Goal: Transaction & Acquisition: Purchase product/service

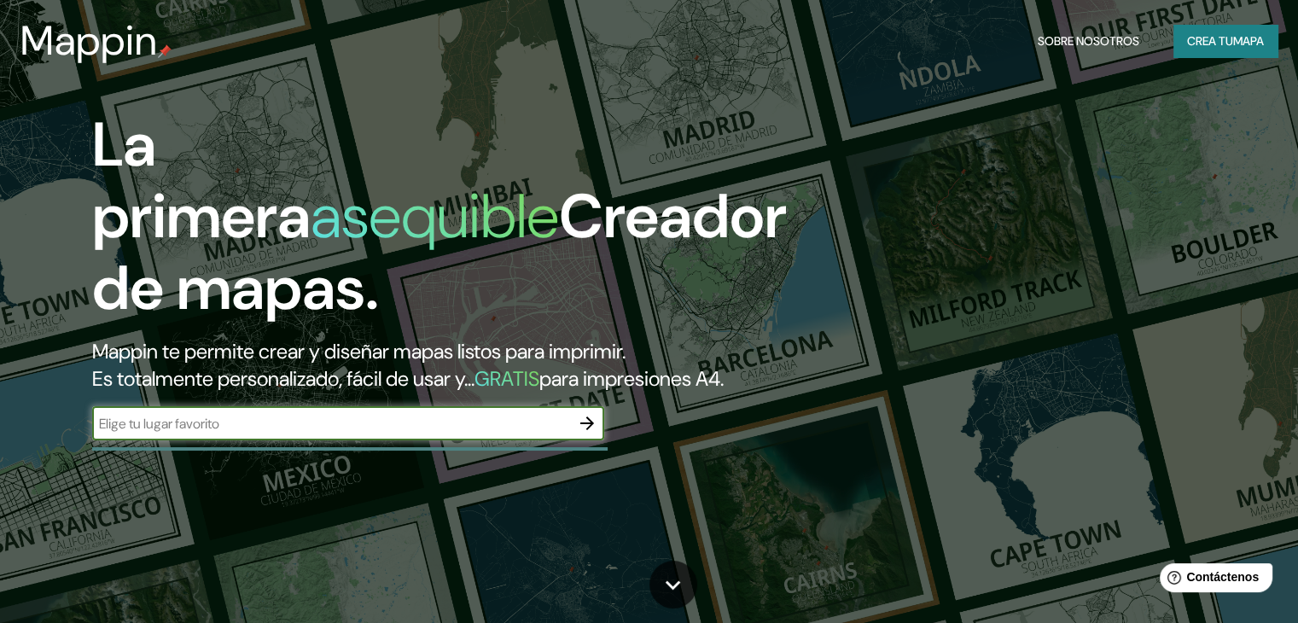
click at [535, 433] on input "text" at bounding box center [331, 424] width 478 height 20
type input "[GEOGRAPHIC_DATA]"
click at [584, 433] on icon "button" at bounding box center [587, 423] width 20 height 20
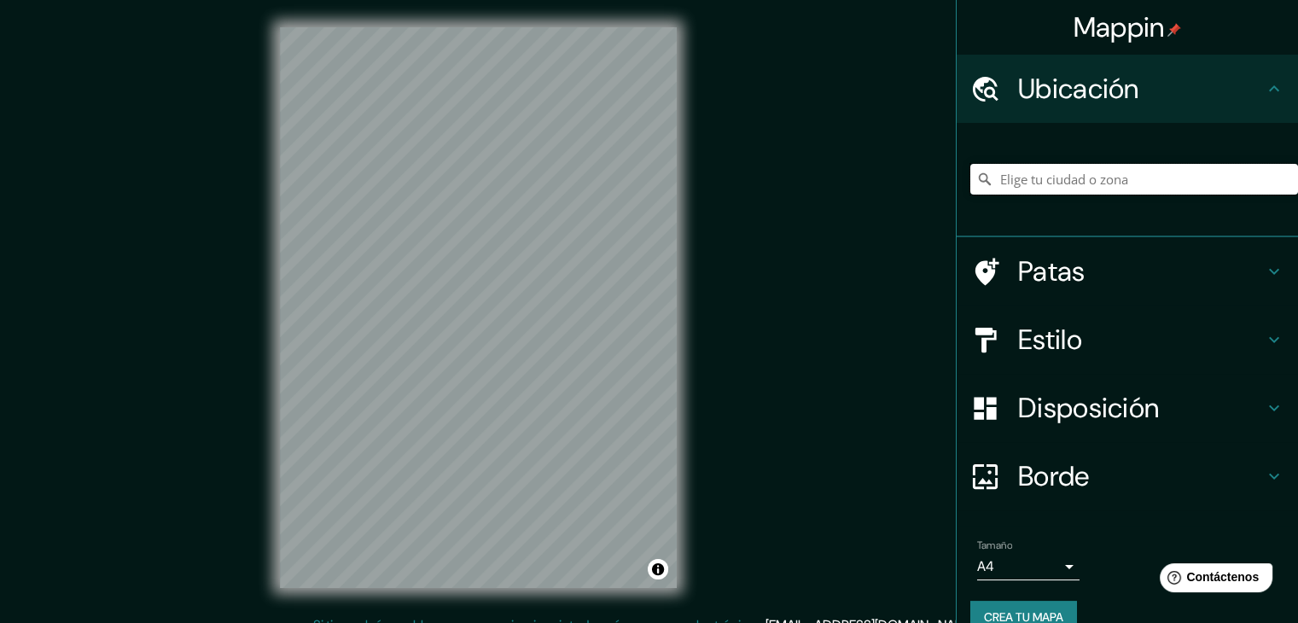
click at [1089, 180] on input "Elige tu ciudad o zona" at bounding box center [1134, 179] width 328 height 31
click at [1247, 323] on h4 "Estilo" at bounding box center [1141, 340] width 246 height 34
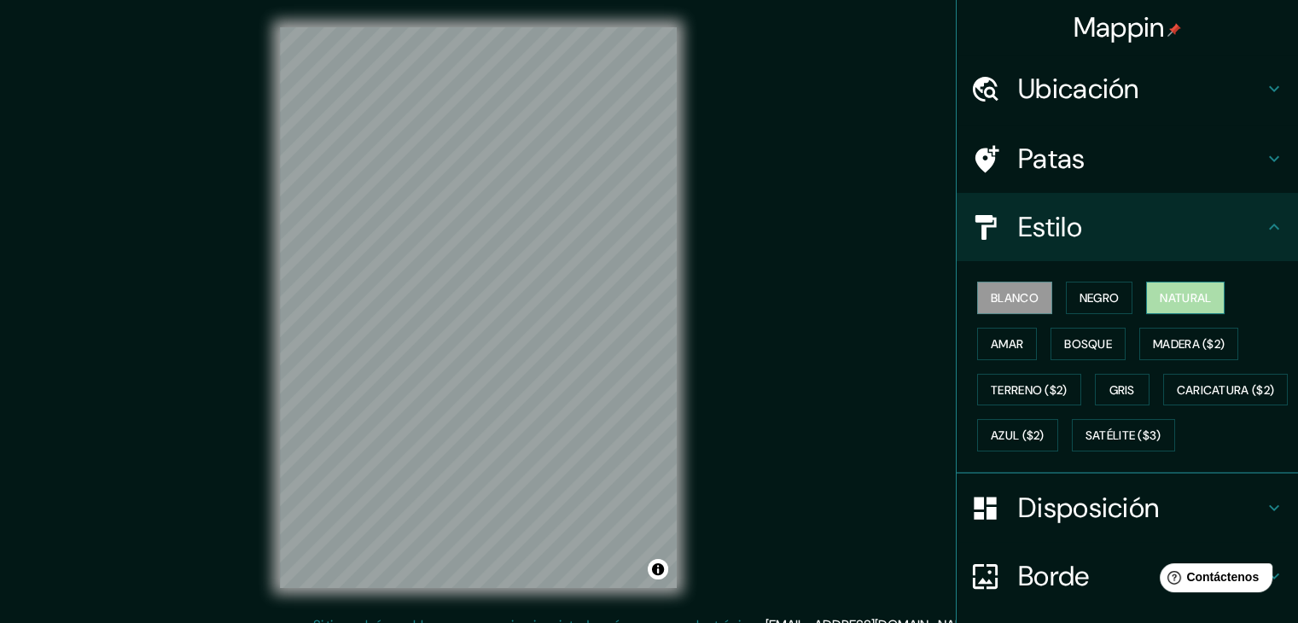
click at [1174, 301] on font "Natural" at bounding box center [1184, 297] width 51 height 15
click at [1009, 353] on button "Amar" at bounding box center [1007, 344] width 60 height 32
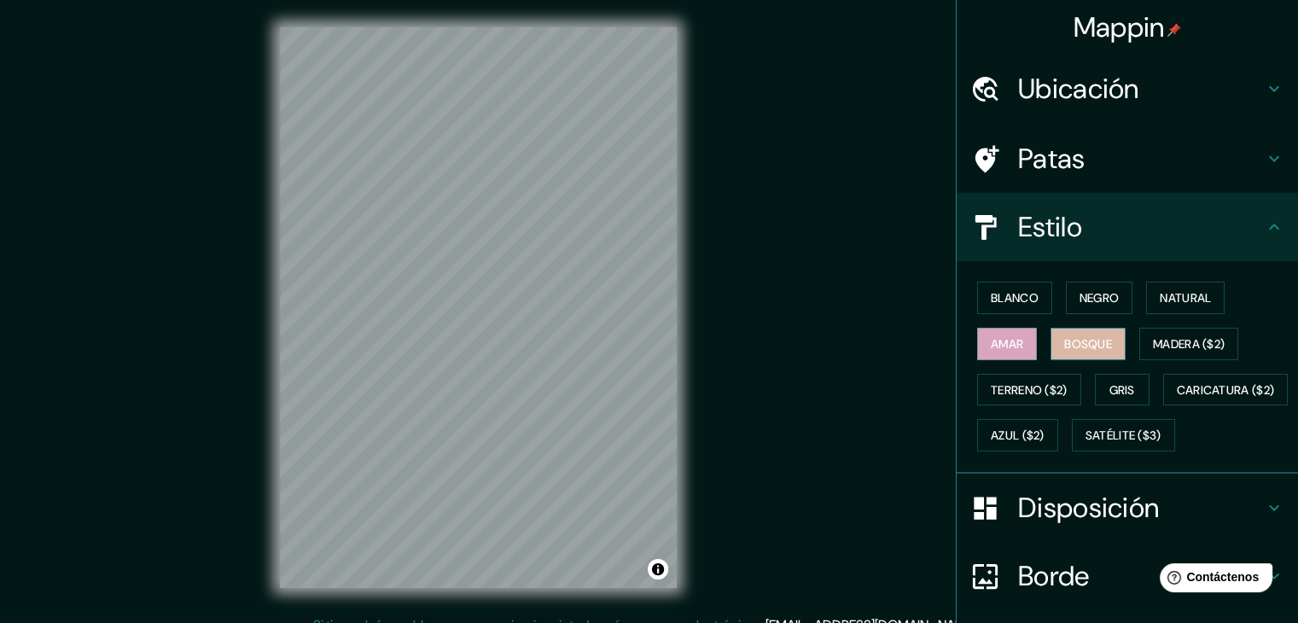
click at [1070, 356] on button "Bosque" at bounding box center [1087, 344] width 75 height 32
click at [1017, 293] on font "Blanco" at bounding box center [1015, 297] width 48 height 15
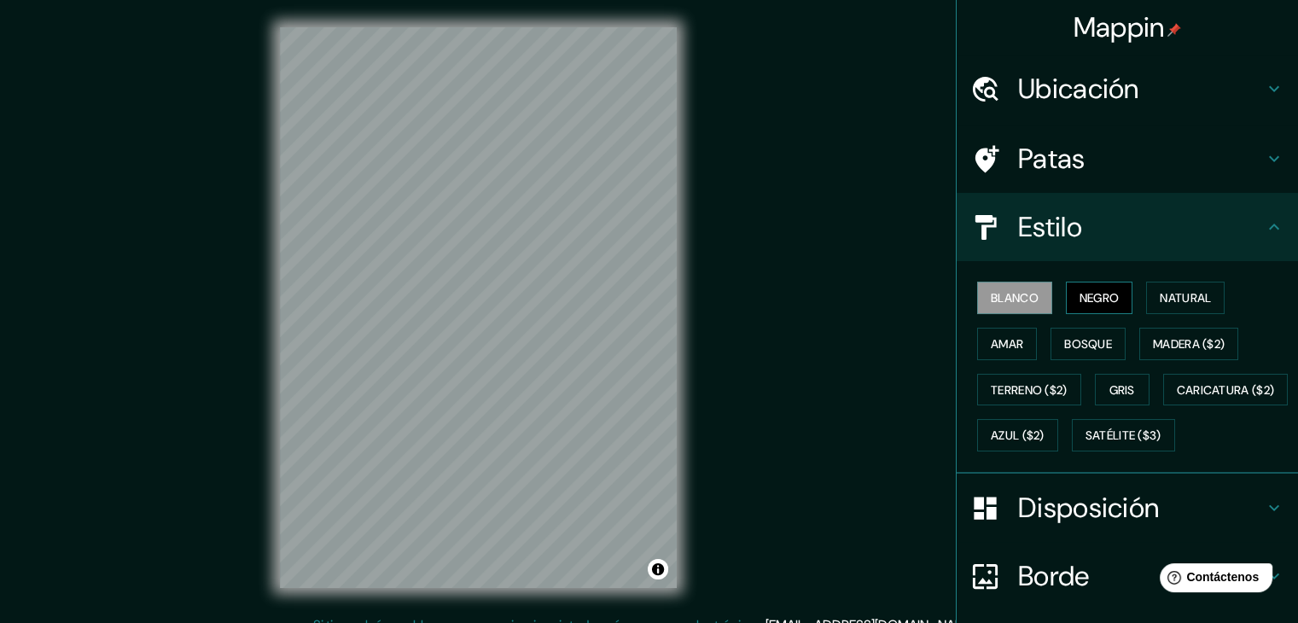
click at [1079, 293] on font "Negro" at bounding box center [1099, 297] width 40 height 15
click at [1176, 293] on font "Natural" at bounding box center [1184, 297] width 51 height 15
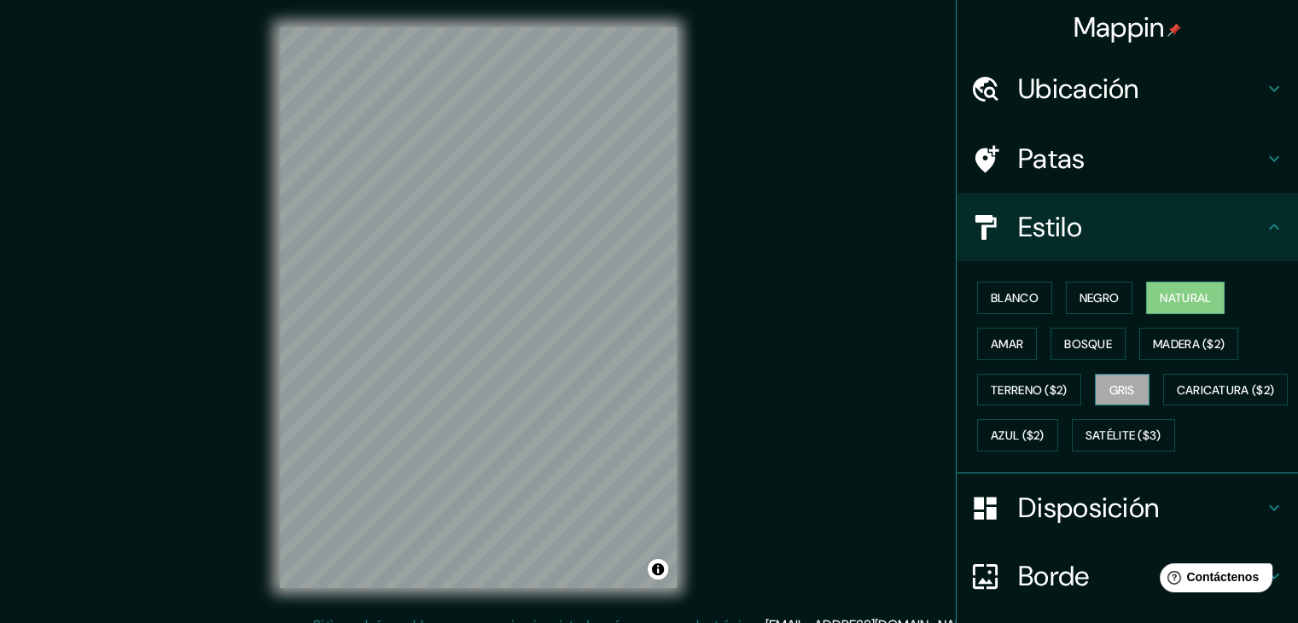
click at [1116, 390] on font "Gris" at bounding box center [1122, 389] width 26 height 15
click at [1174, 308] on button "Natural" at bounding box center [1185, 298] width 78 height 32
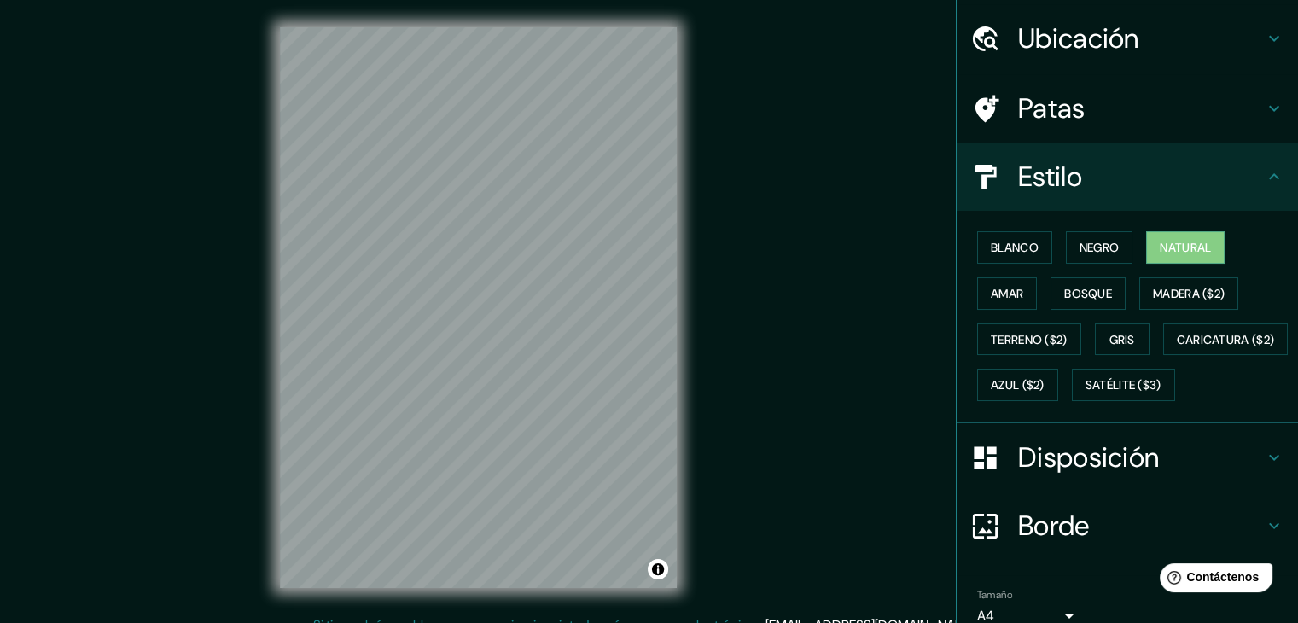
scroll to position [172, 0]
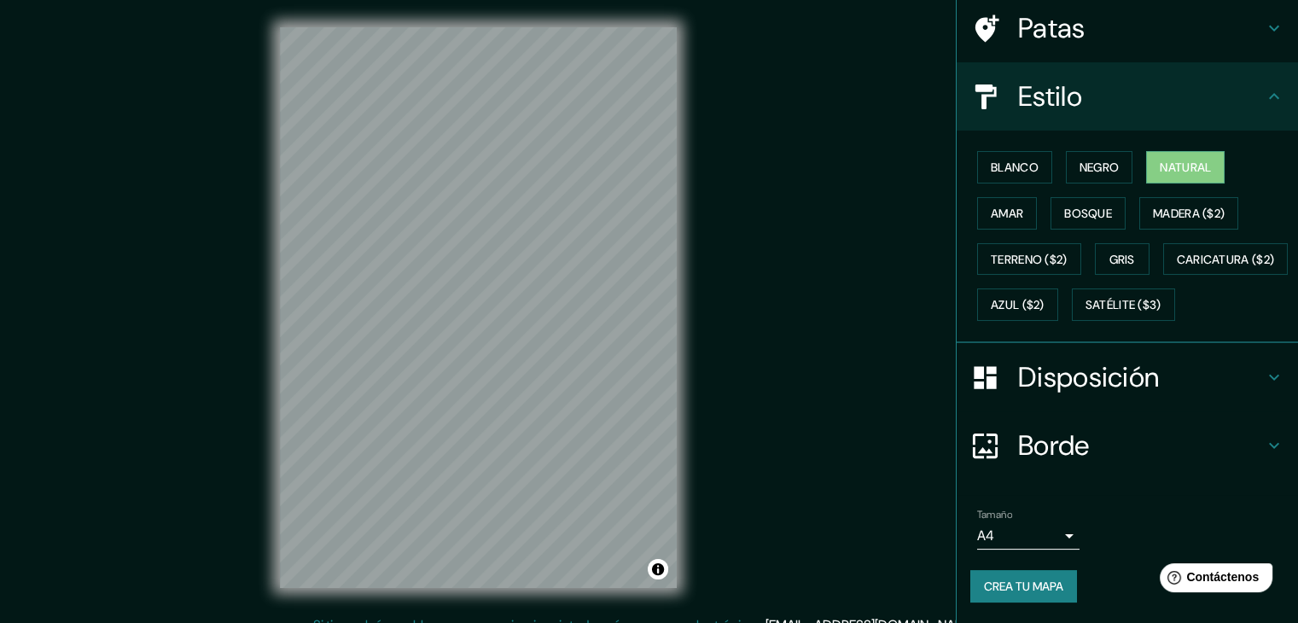
click at [1229, 363] on h4 "Disposición" at bounding box center [1141, 377] width 246 height 34
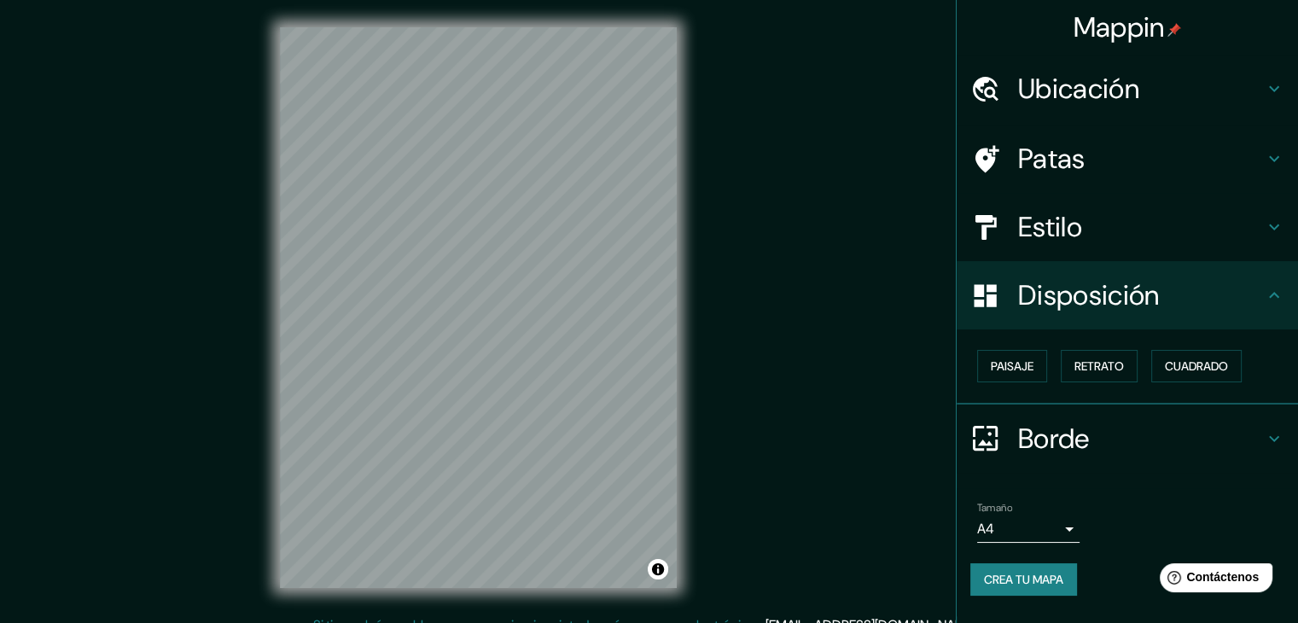
scroll to position [0, 0]
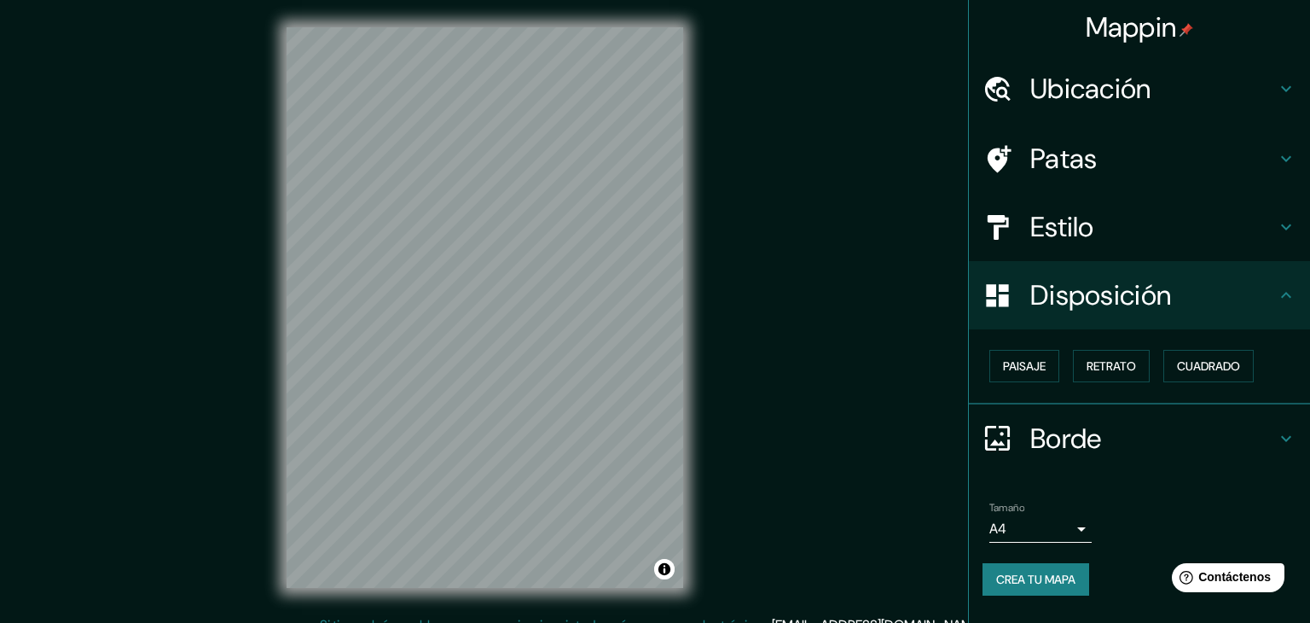
click at [1041, 536] on body "Mappin Ubicación Patas Estilo Disposición Paisaje Retrato Cuadrado Borde Elige …" at bounding box center [655, 311] width 1310 height 623
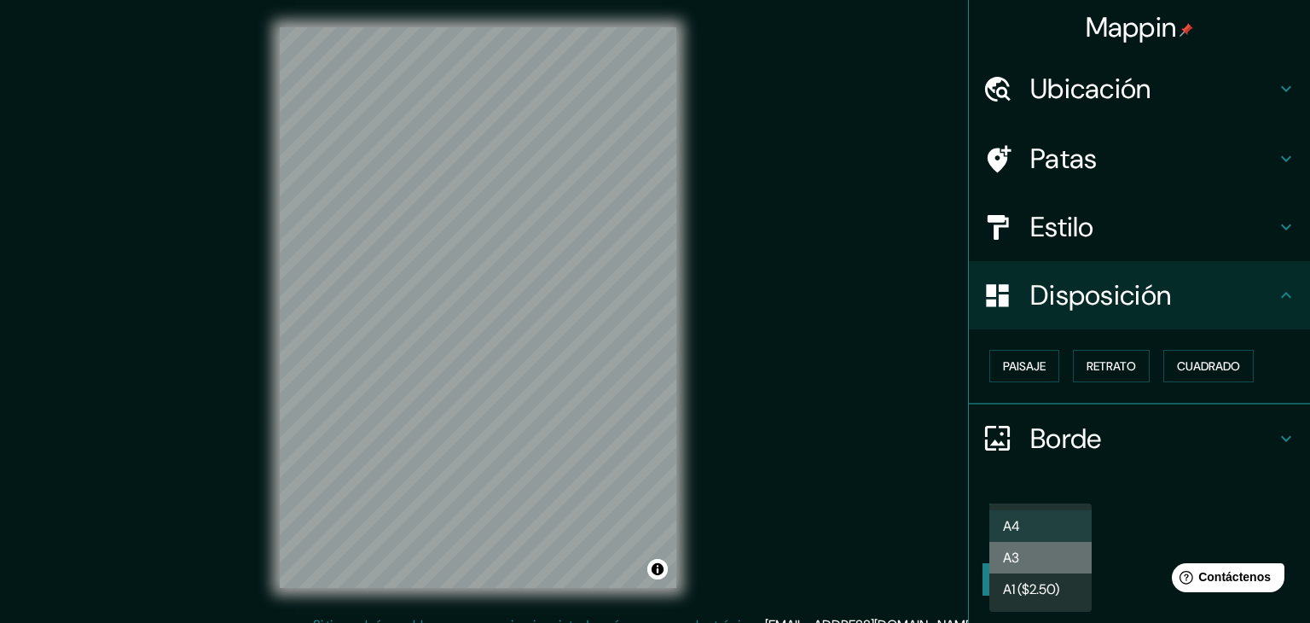
click at [1043, 556] on li "A3" at bounding box center [1041, 558] width 102 height 32
type input "a4"
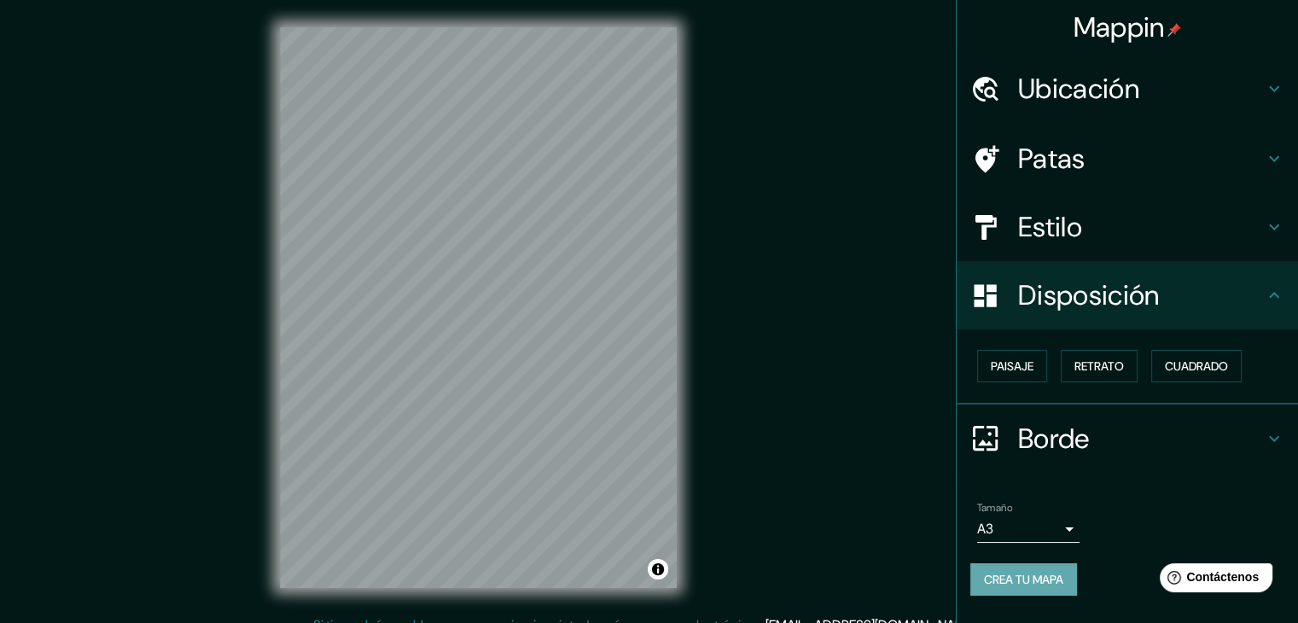
click at [1054, 578] on font "Crea tu mapa" at bounding box center [1023, 579] width 79 height 15
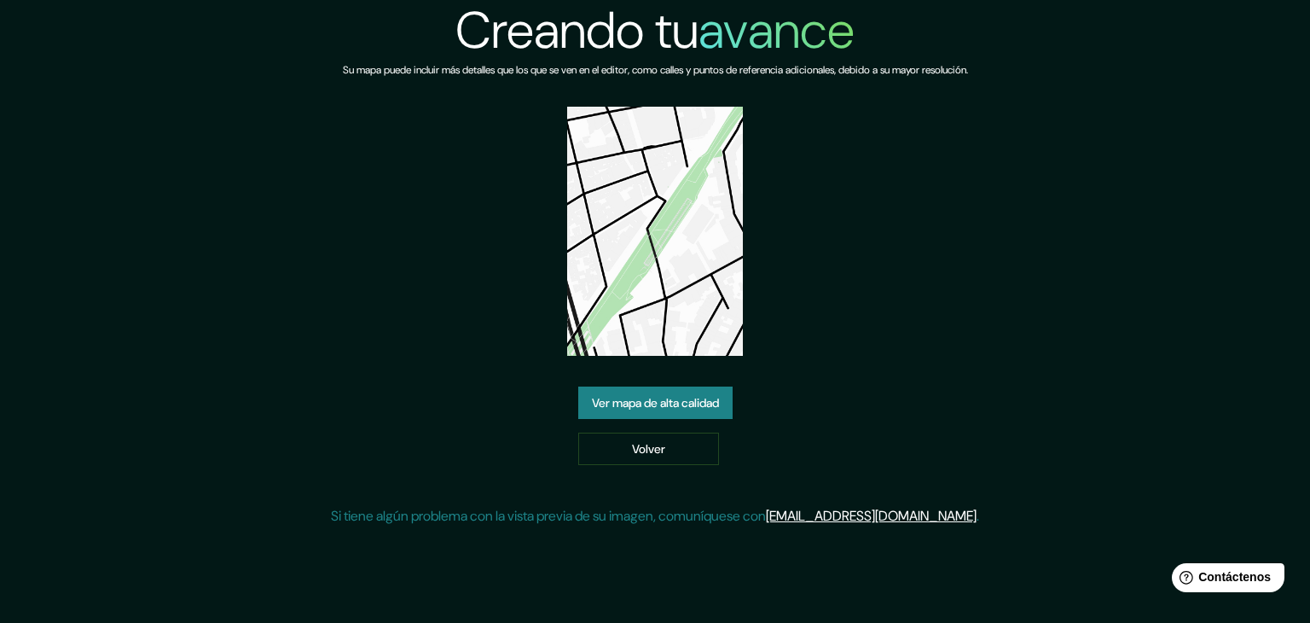
click at [706, 410] on font "Ver mapa de alta calidad" at bounding box center [655, 403] width 127 height 22
